Goal: Task Accomplishment & Management: Manage account settings

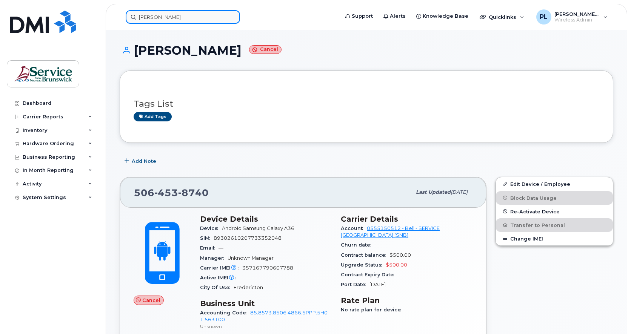
click at [161, 15] on input "andy riou" at bounding box center [183, 17] width 114 height 14
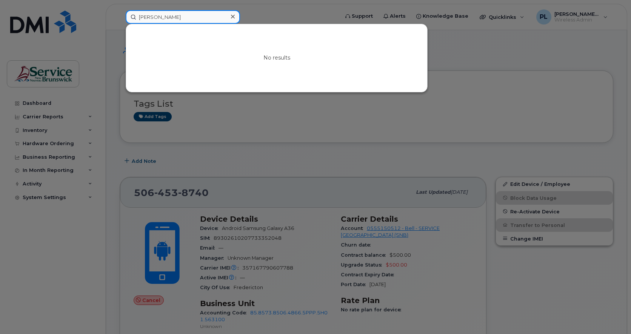
click at [172, 15] on input "andy riou" at bounding box center [183, 17] width 114 height 14
paste input "5066470162"
type input "5066470162"
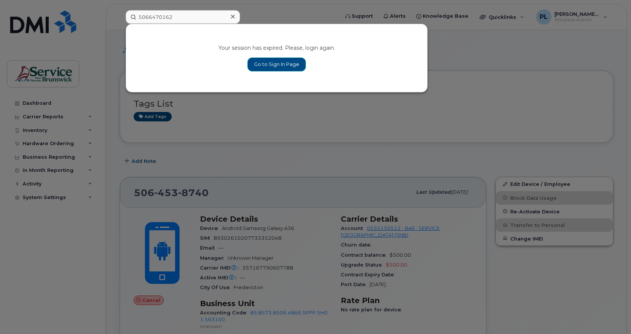
click at [283, 66] on link "Go to Sign In Page" at bounding box center [276, 65] width 58 height 14
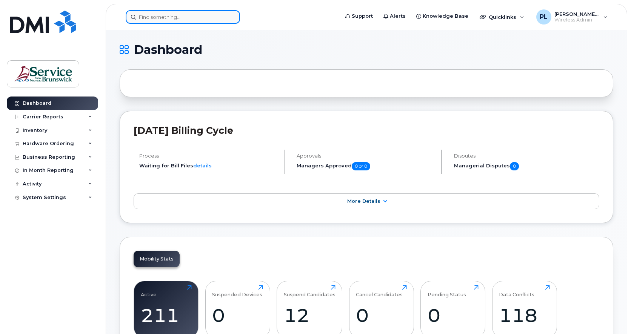
click at [157, 14] on input at bounding box center [183, 17] width 114 height 14
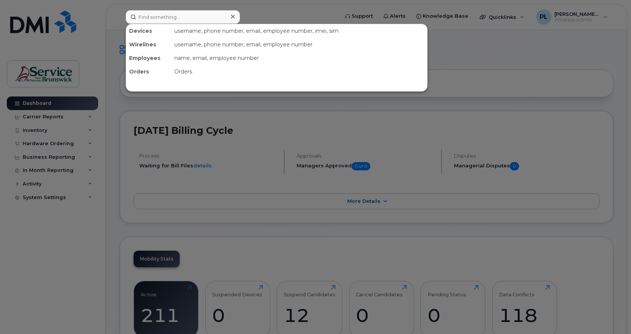
click at [264, 12] on div at bounding box center [315, 167] width 631 height 334
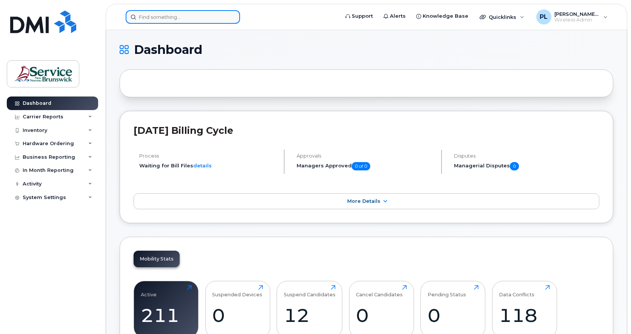
click at [179, 20] on input at bounding box center [183, 17] width 114 height 14
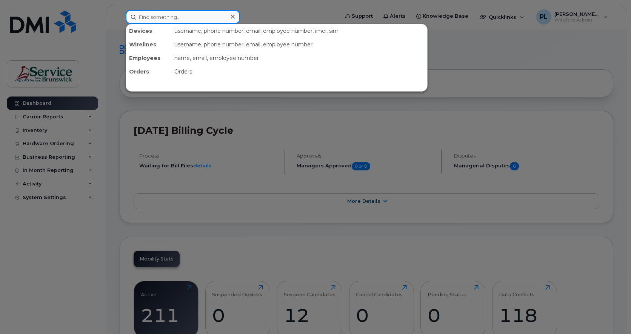
click at [183, 16] on input at bounding box center [183, 17] width 114 height 14
paste input "5066470162"
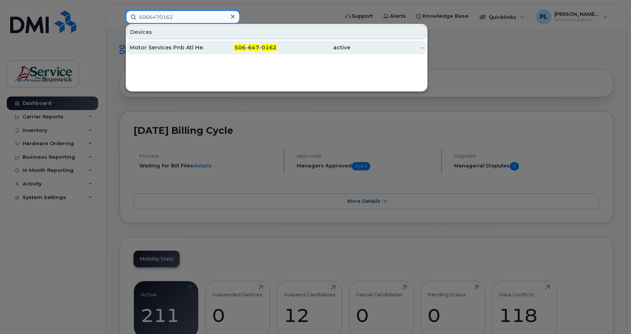
type input "5066470162"
click at [175, 46] on div "Motor Services Pnb Atl Health Sci Corp" at bounding box center [167, 48] width 74 height 8
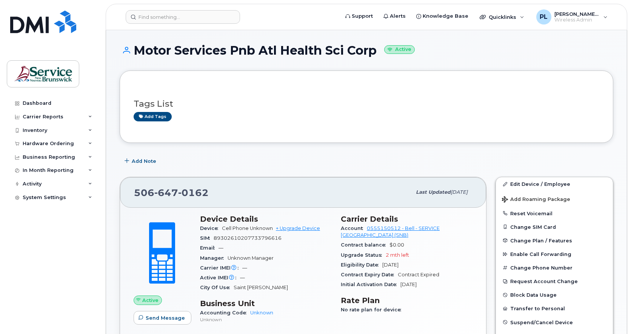
click at [132, 223] on span at bounding box center [162, 253] width 66 height 70
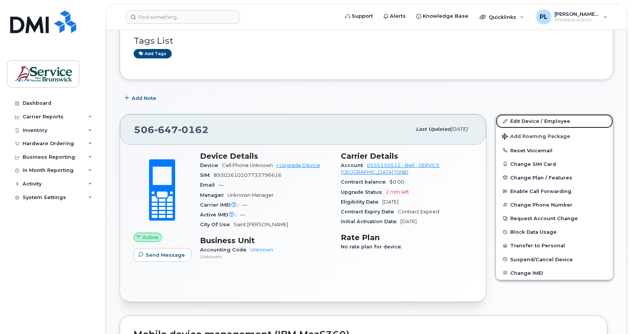
drag, startPoint x: 529, startPoint y: 121, endPoint x: 449, endPoint y: 124, distance: 80.0
click at [529, 121] on link "Edit Device / Employee" at bounding box center [554, 121] width 117 height 14
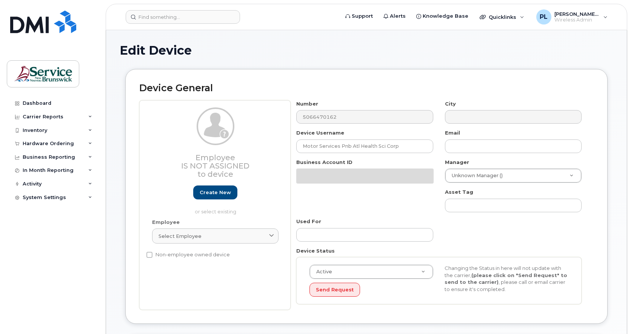
select select "34535611"
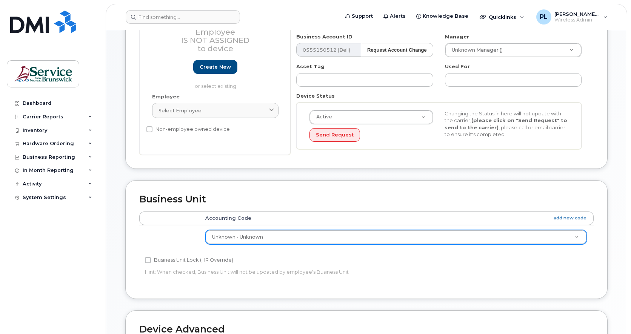
scroll to position [314, 0]
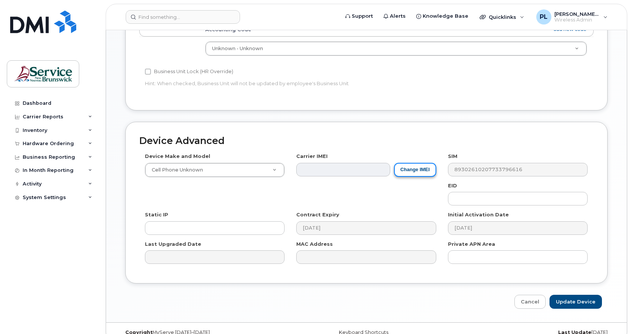
click at [420, 167] on button "Change IMEI" at bounding box center [415, 170] width 42 height 14
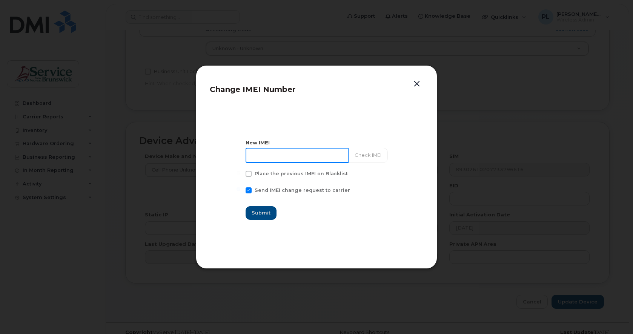
click at [319, 152] on input at bounding box center [297, 155] width 103 height 15
paste input "352409093426366"
type input "352409093426366"
click at [363, 154] on button "Check IMEI" at bounding box center [368, 155] width 40 height 15
click at [271, 213] on span "Submit" at bounding box center [261, 212] width 19 height 7
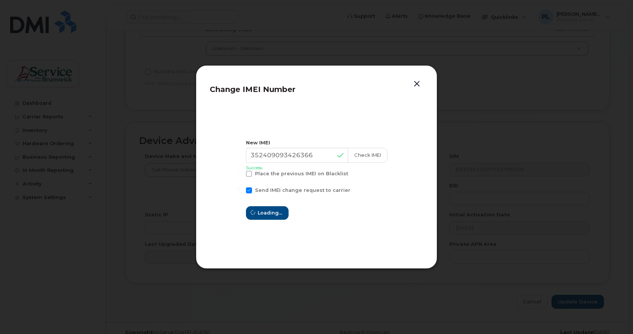
type input "352409093426366"
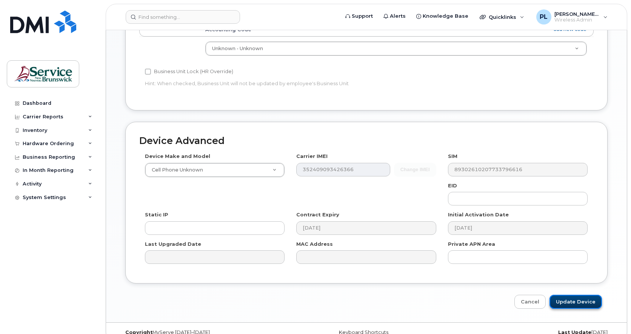
click at [575, 302] on input "Update Device" at bounding box center [575, 302] width 52 height 14
type input "Saving..."
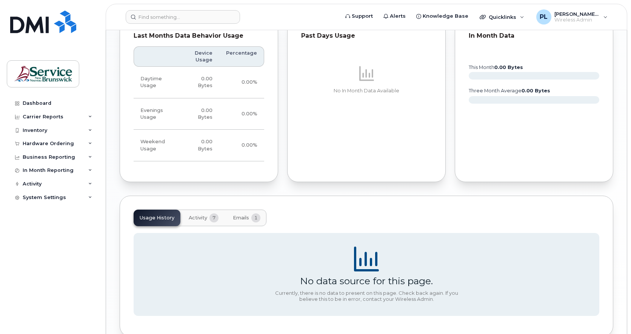
scroll to position [557, 0]
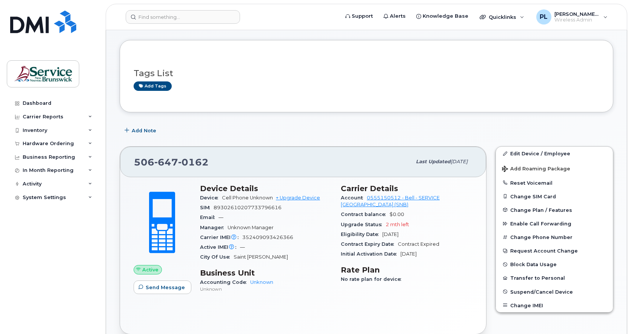
scroll to position [0, 0]
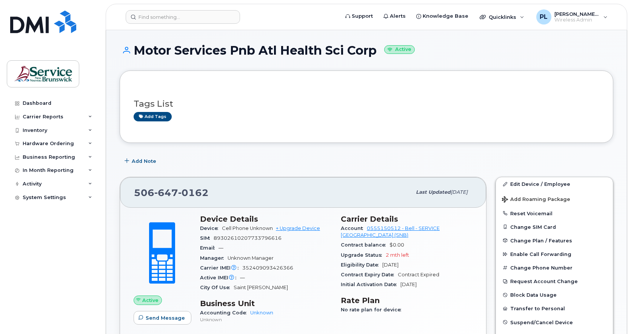
click at [117, 184] on div "[PHONE_NUMBER] Last updated [DATE] Active Send Message Device Details Device Ce…" at bounding box center [303, 270] width 376 height 197
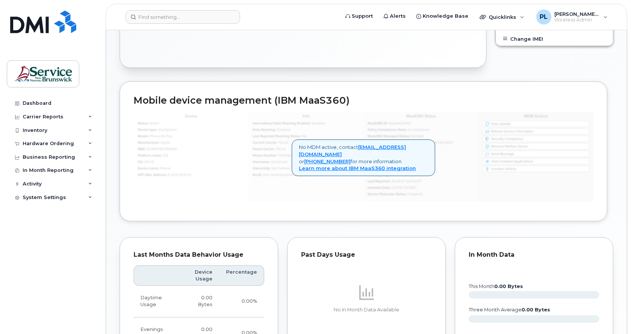
scroll to position [180, 0]
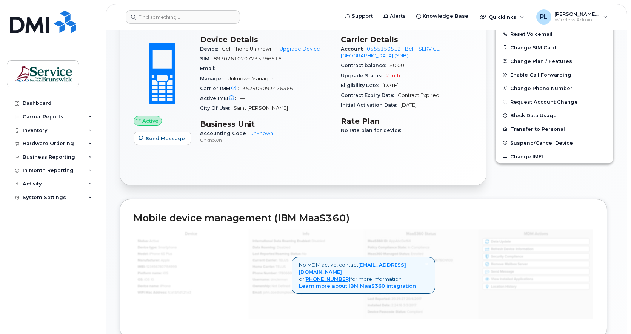
click at [119, 204] on div "Motor Services Pnb Atl Health Sci Corp Active Tags List Add tags Add Note [PHON…" at bounding box center [366, 269] width 520 height 837
